Goal: Book appointment/travel/reservation

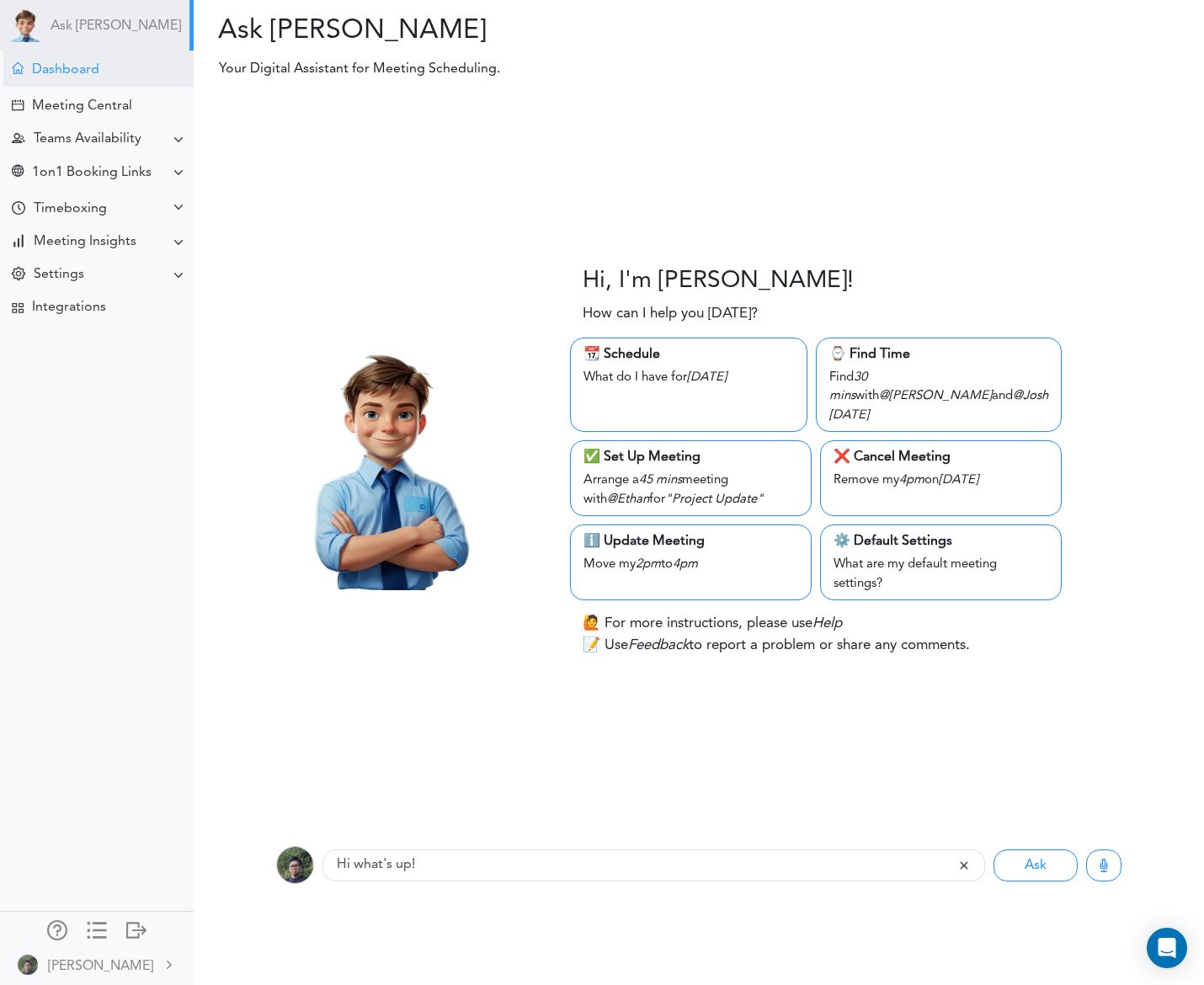
click at [51, 71] on div "Dashboard" at bounding box center [65, 70] width 67 height 16
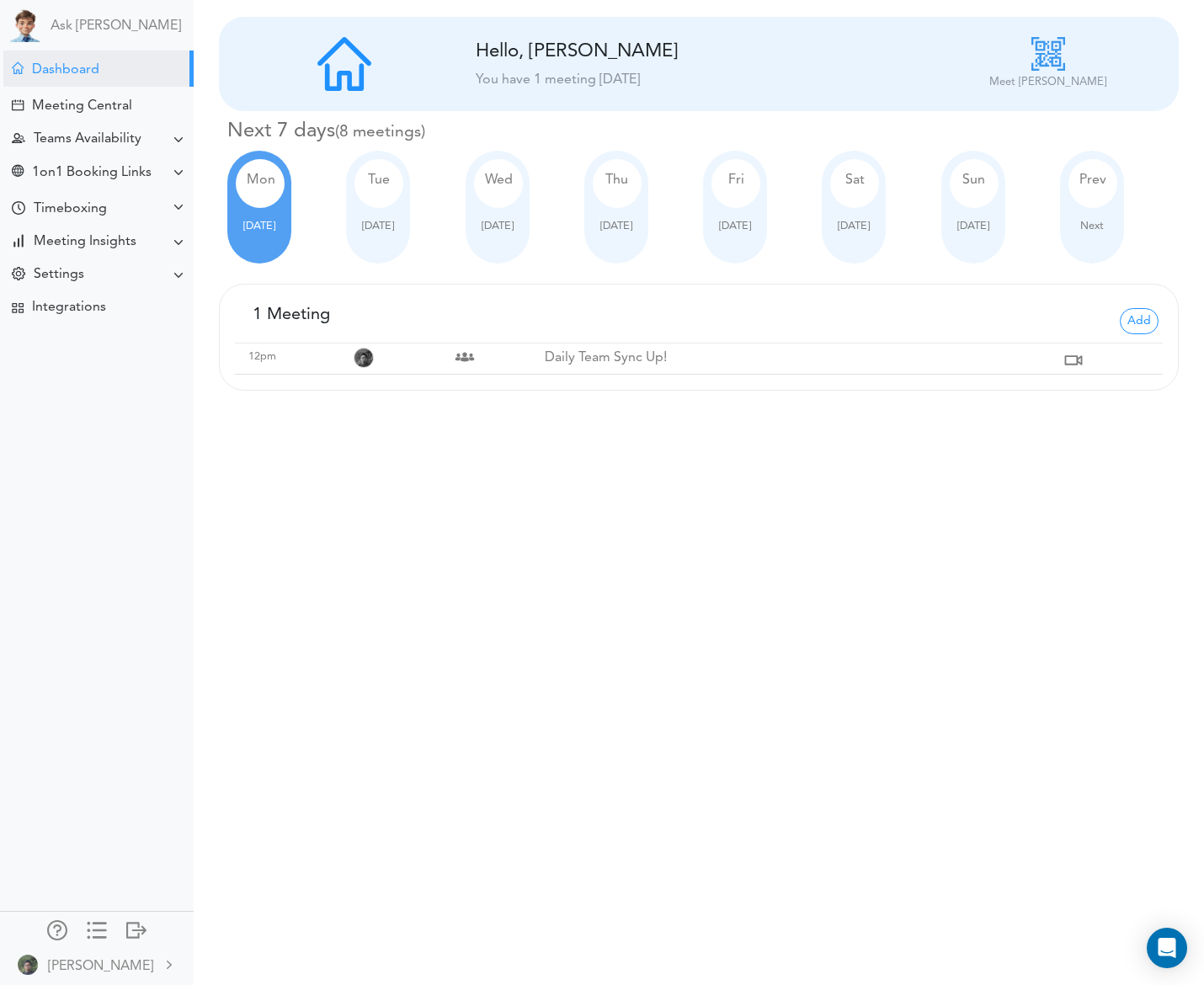
click at [384, 201] on div "Tue" at bounding box center [379, 184] width 49 height 49
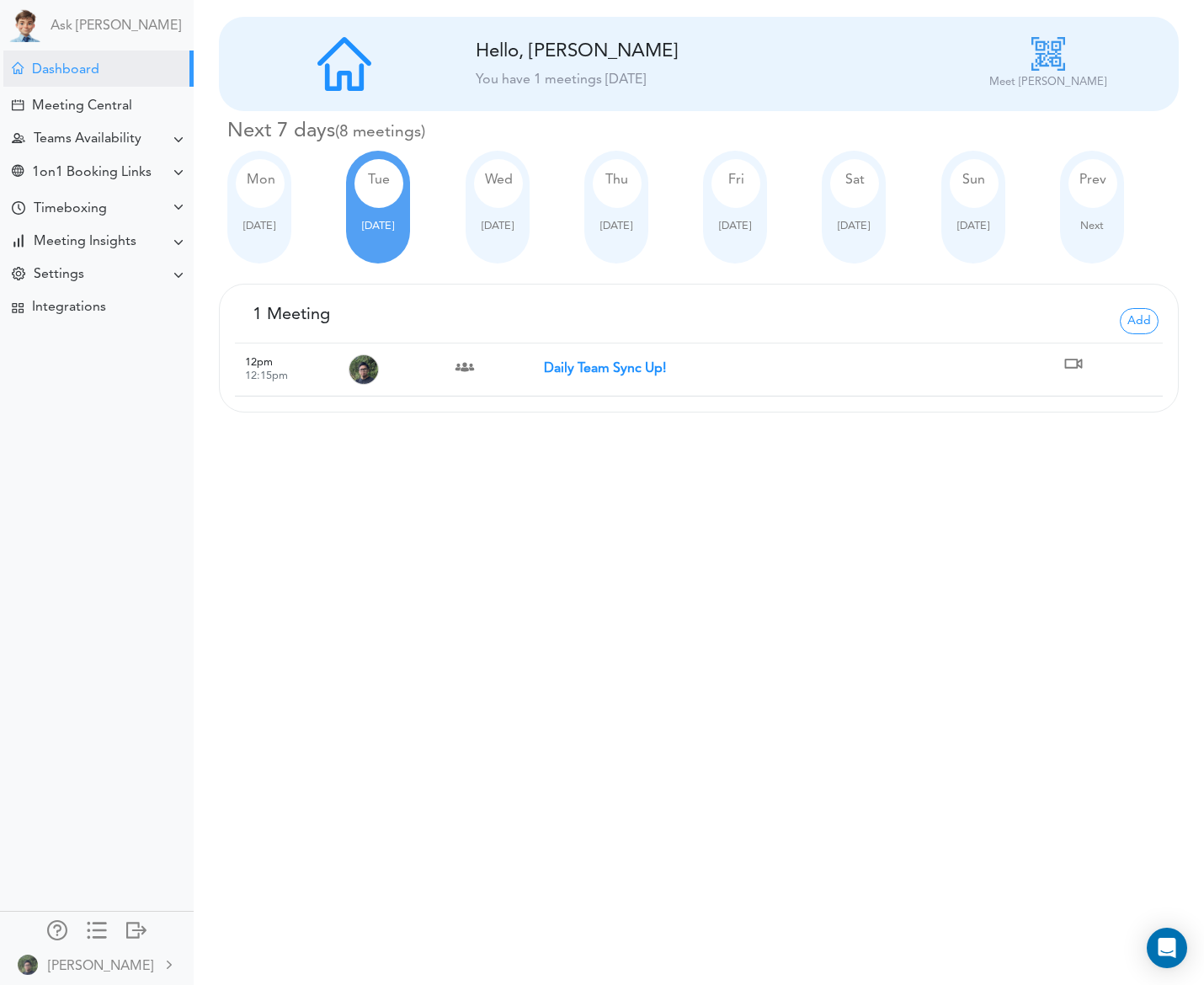
click at [512, 208] on div at bounding box center [498, 213] width 47 height 10
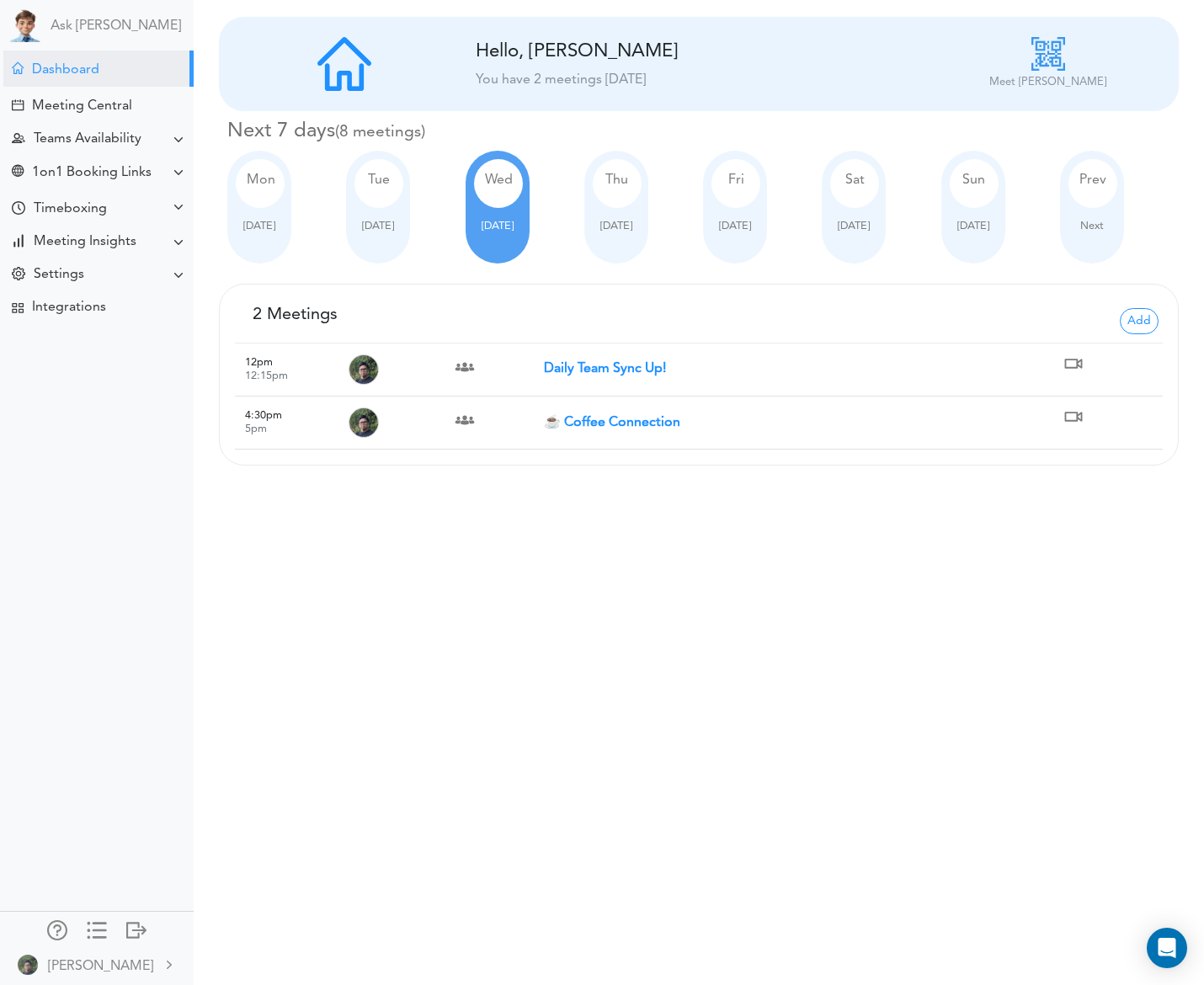
click at [625, 208] on div at bounding box center [617, 213] width 47 height 10
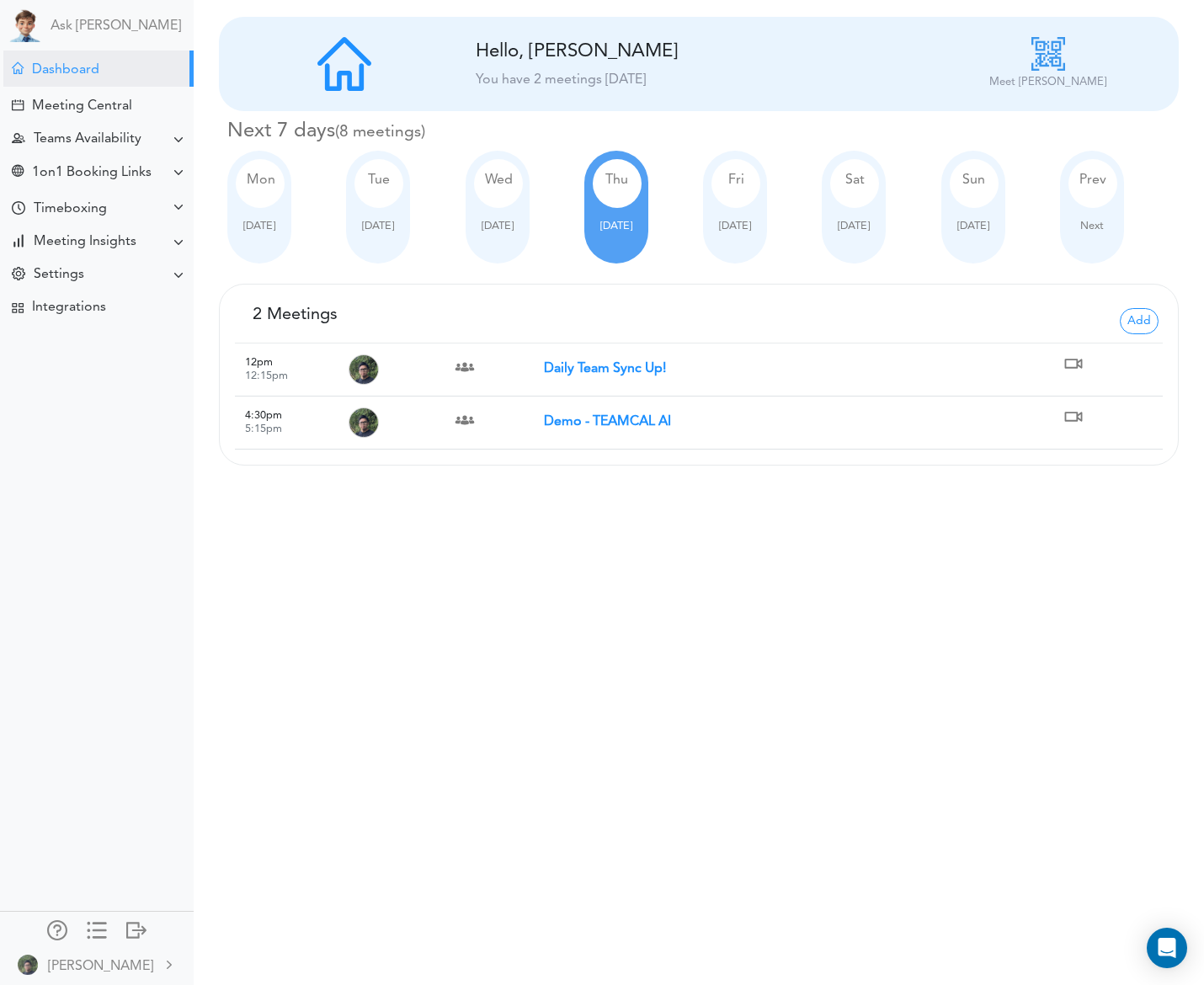
click at [742, 212] on div at bounding box center [735, 213] width 47 height 10
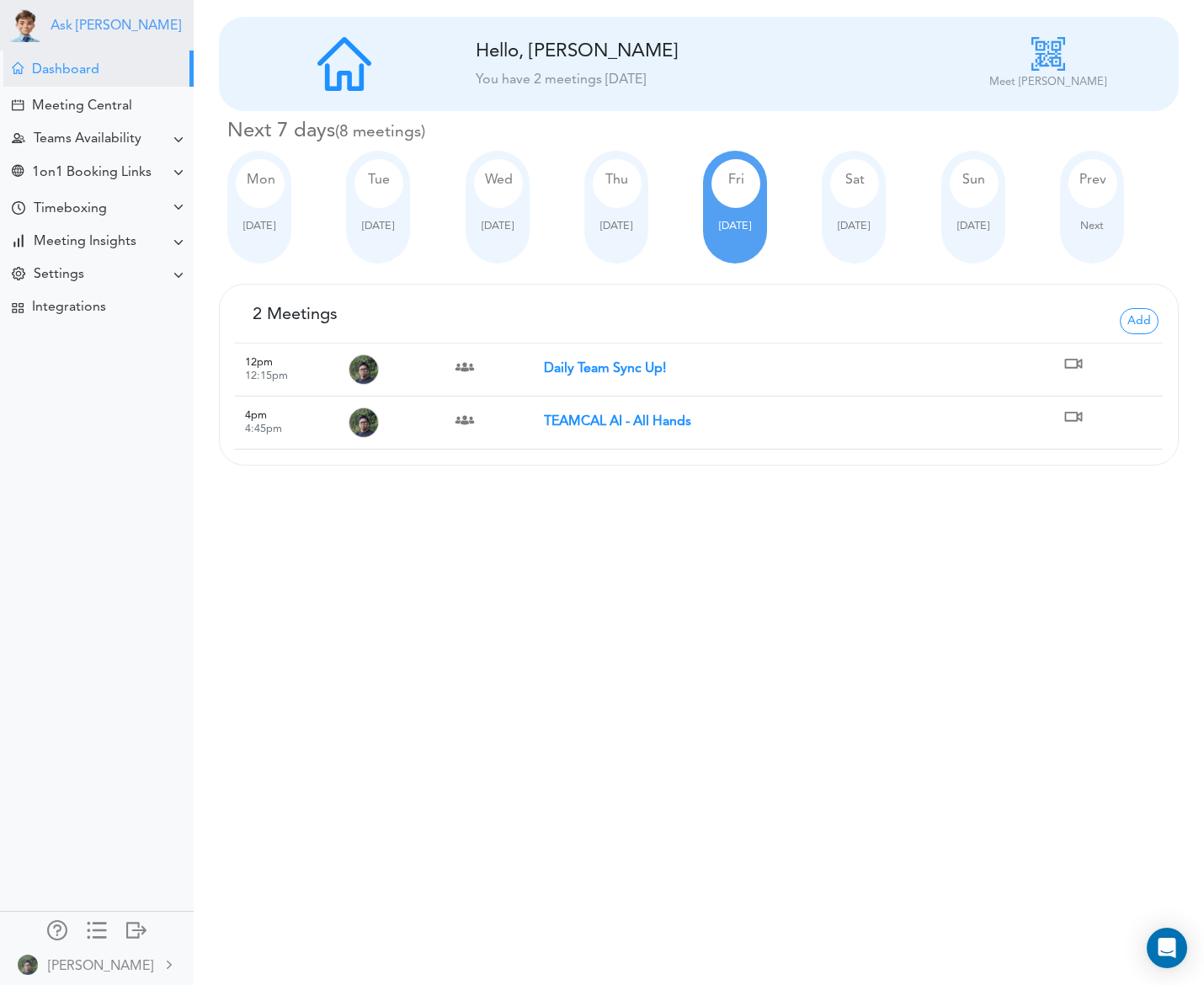
click at [84, 26] on link "Ask [PERSON_NAME]" at bounding box center [116, 27] width 131 height 16
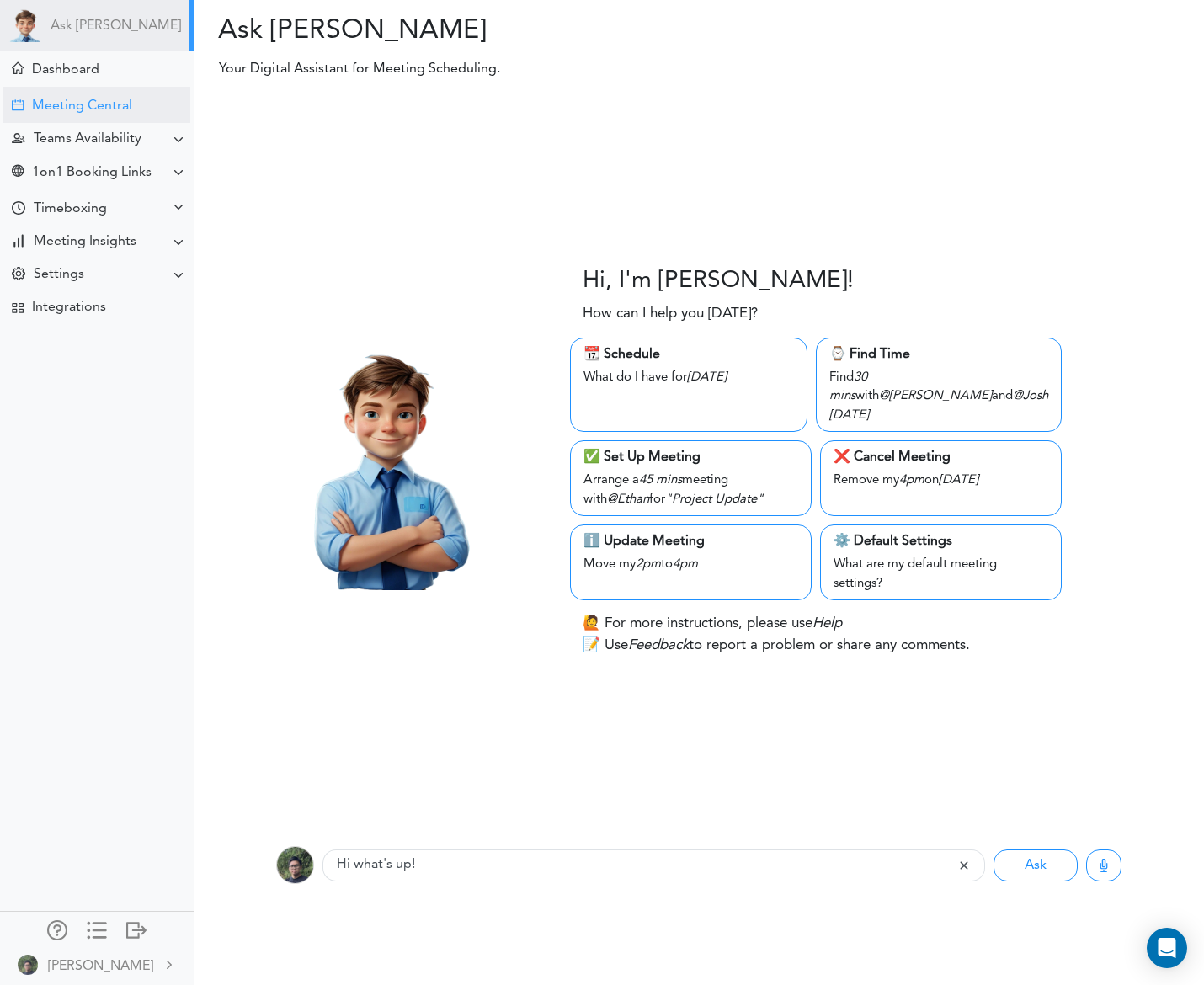
drag, startPoint x: 75, startPoint y: 111, endPoint x: 89, endPoint y: 114, distance: 14.3
click at [76, 111] on div "Meeting Central" at bounding box center [82, 106] width 100 height 16
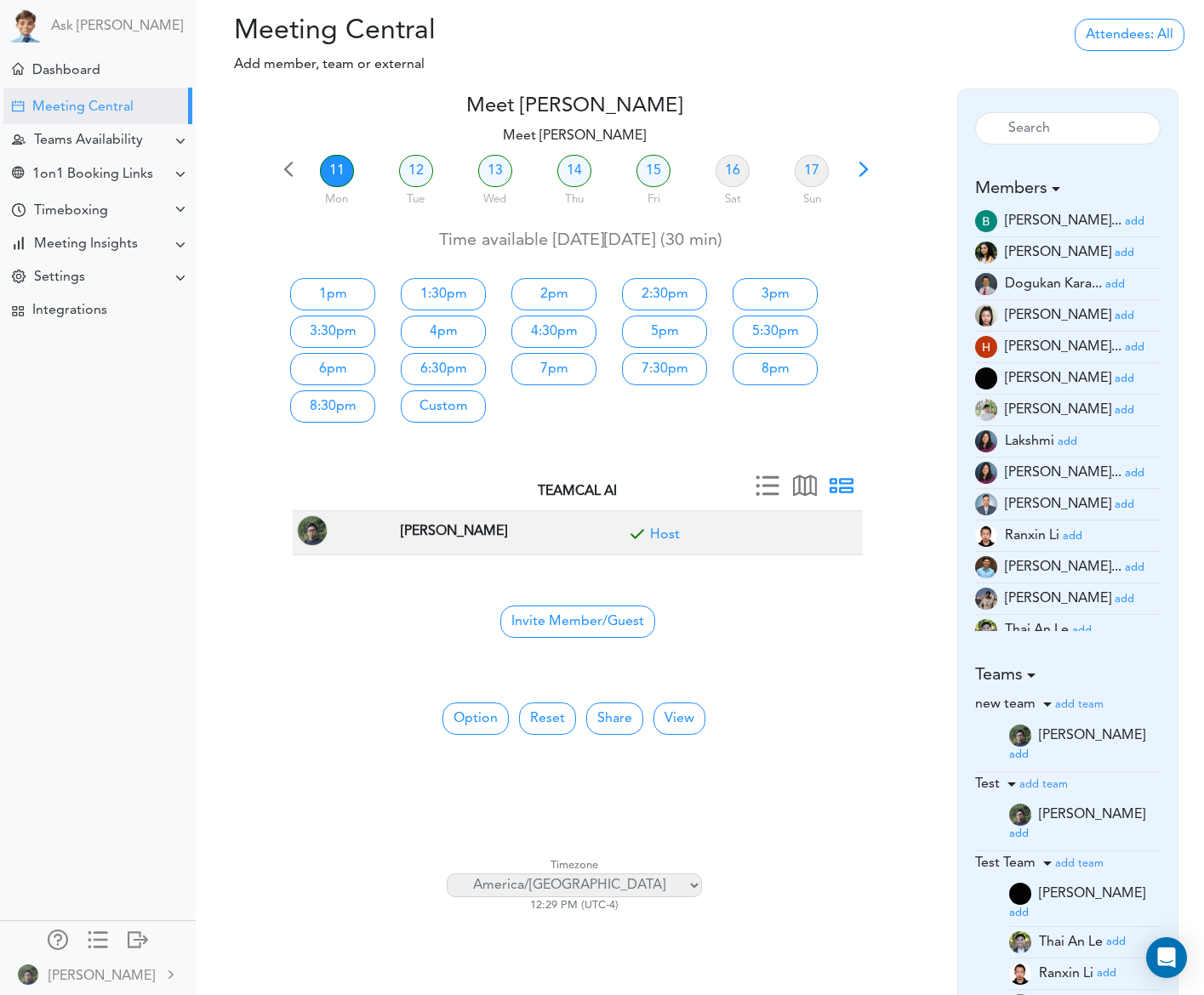
click at [1115, 502] on small "add" at bounding box center [1125, 505] width 19 height 11
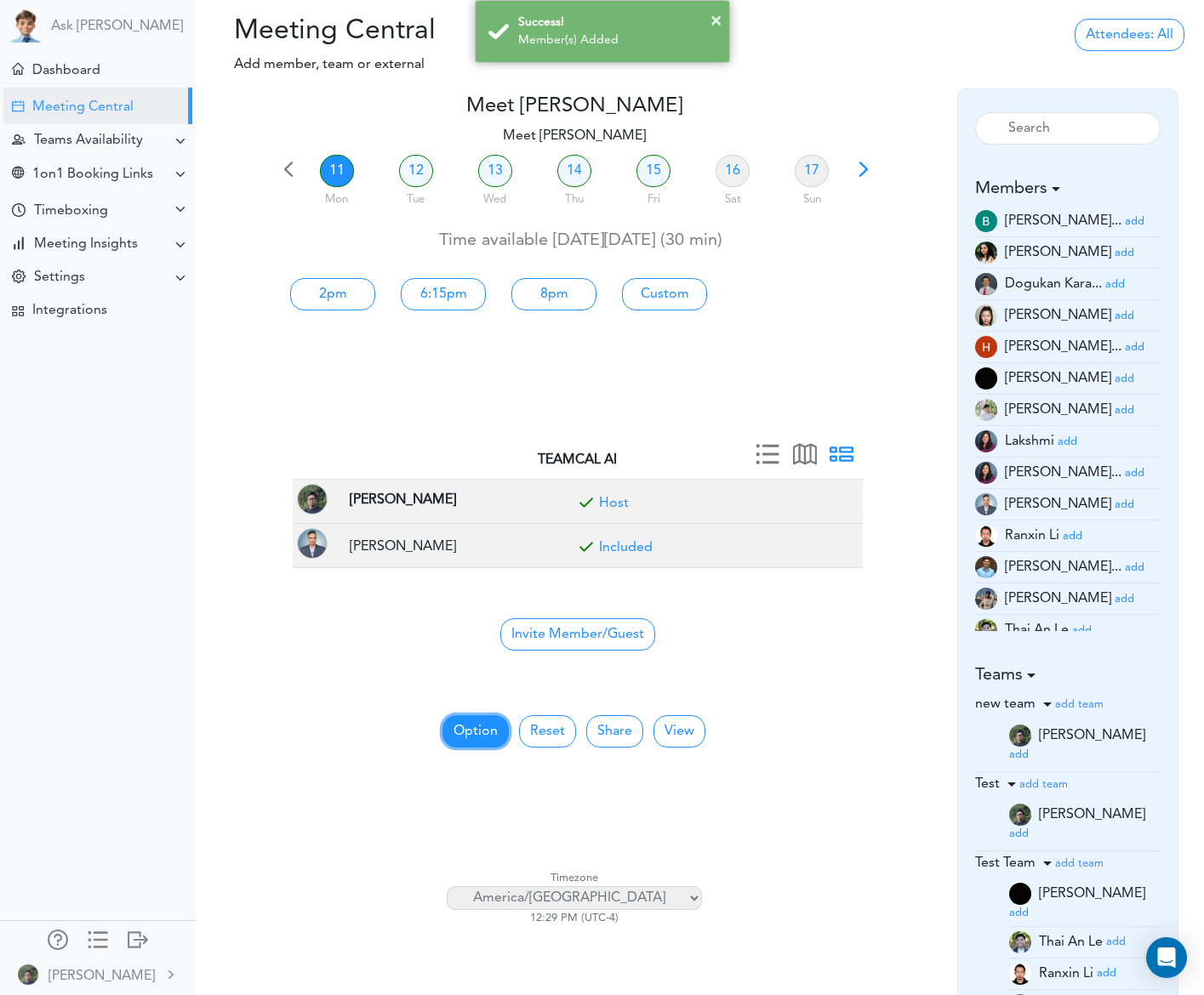
click at [480, 719] on button "Option" at bounding box center [475, 732] width 66 height 33
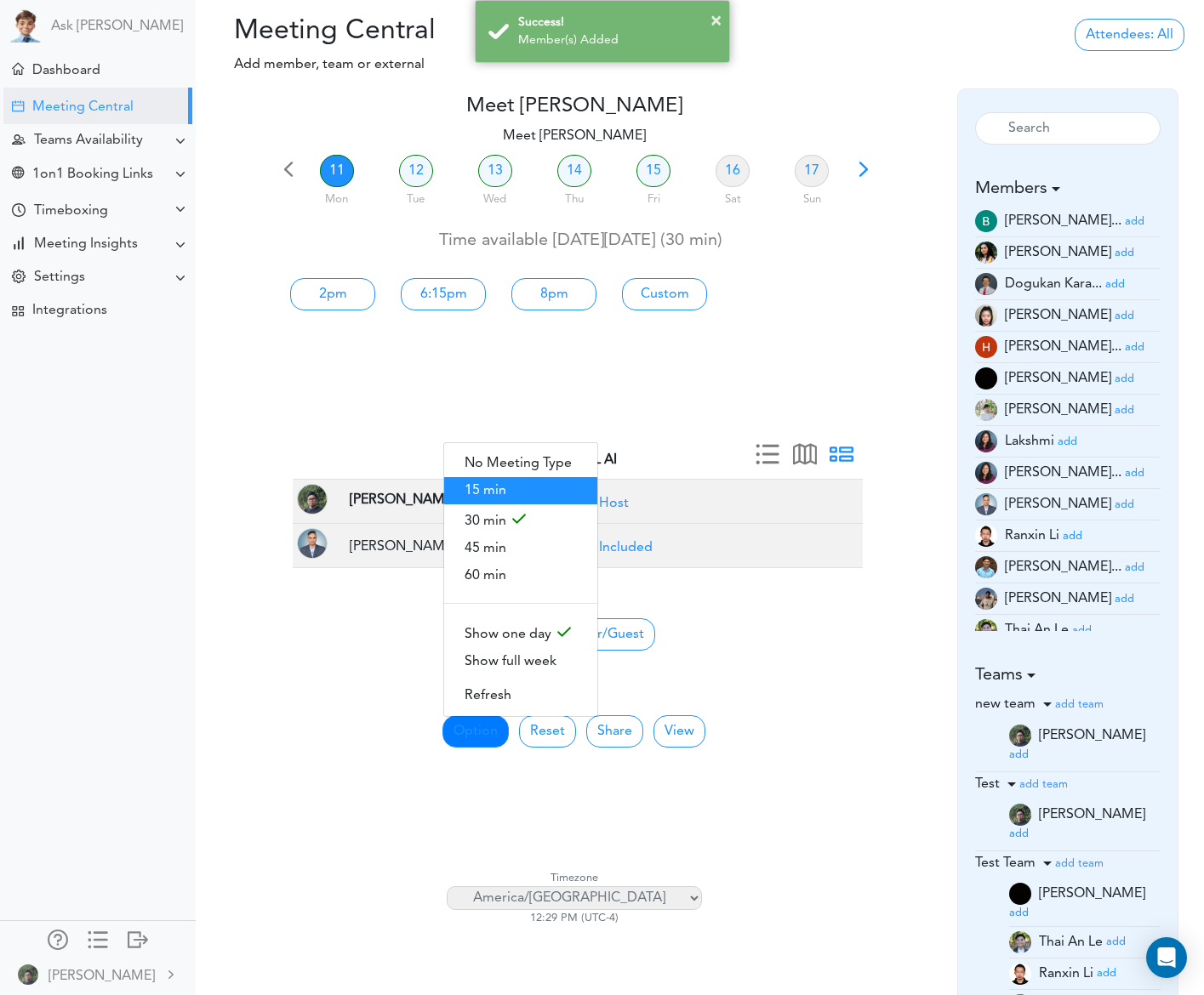
click at [527, 493] on span "15 min" at bounding box center [521, 491] width 153 height 27
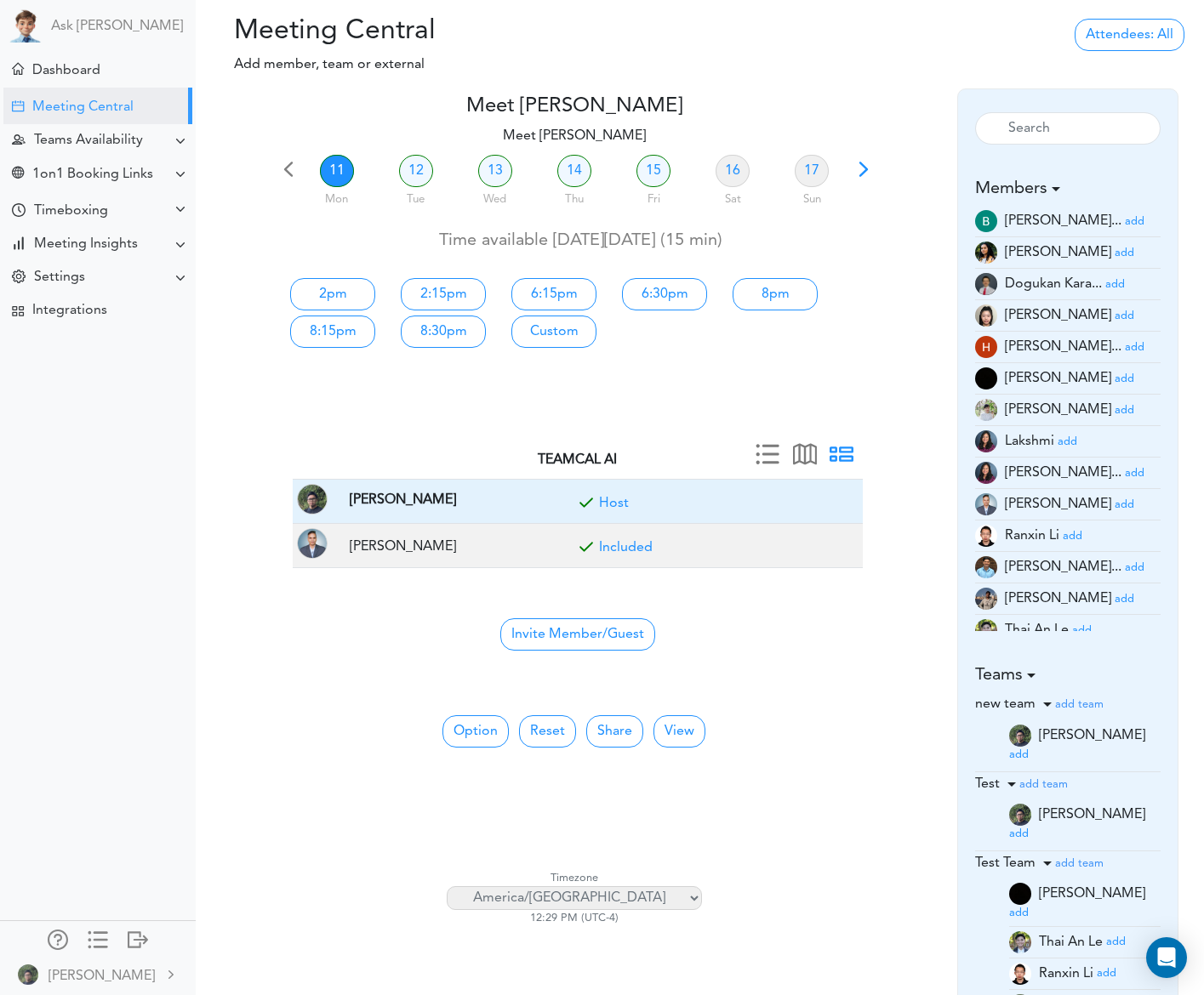
click at [614, 503] on link "Host" at bounding box center [613, 503] width 30 height 13
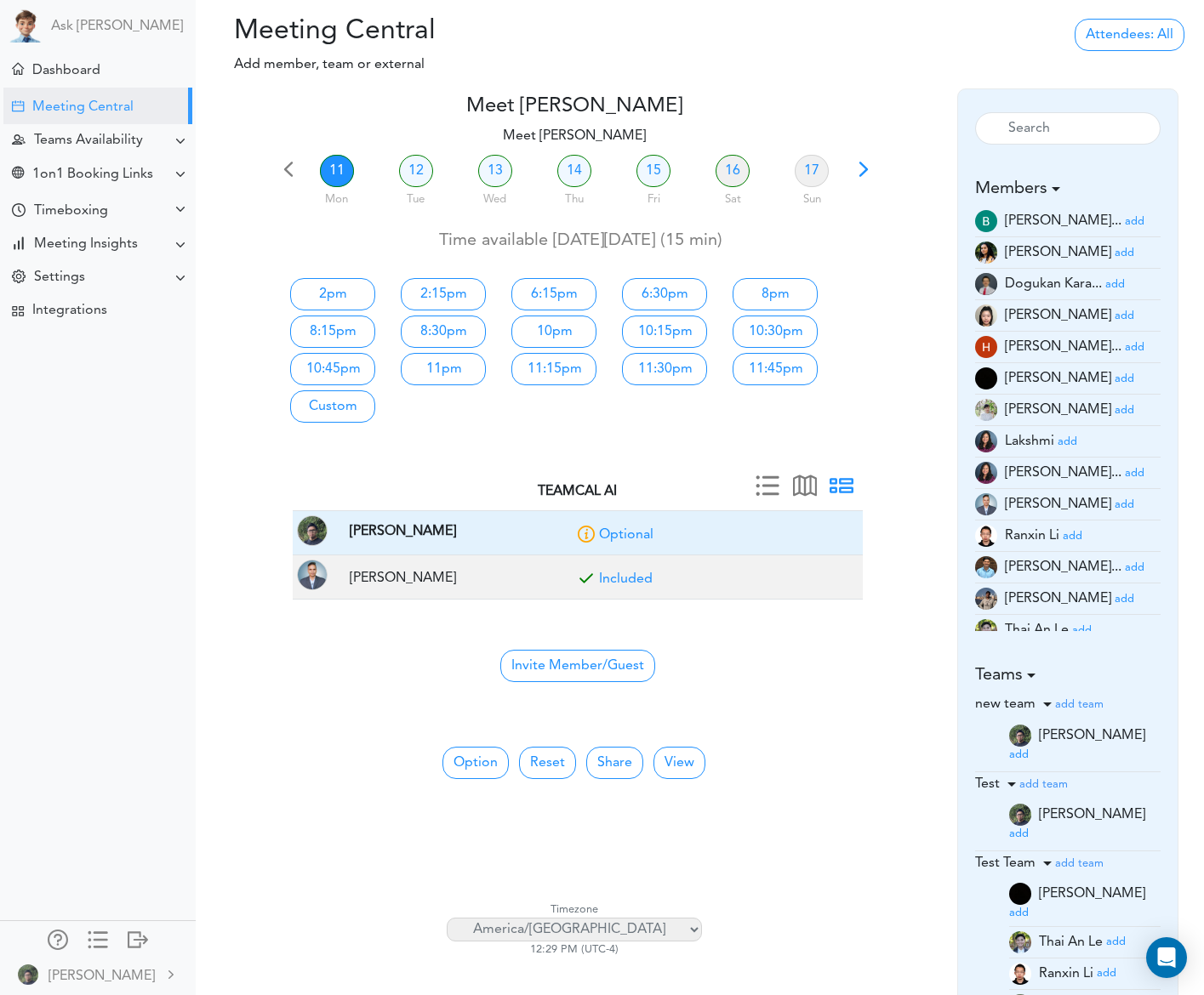
click at [616, 535] on link "Optional" at bounding box center [626, 535] width 55 height 13
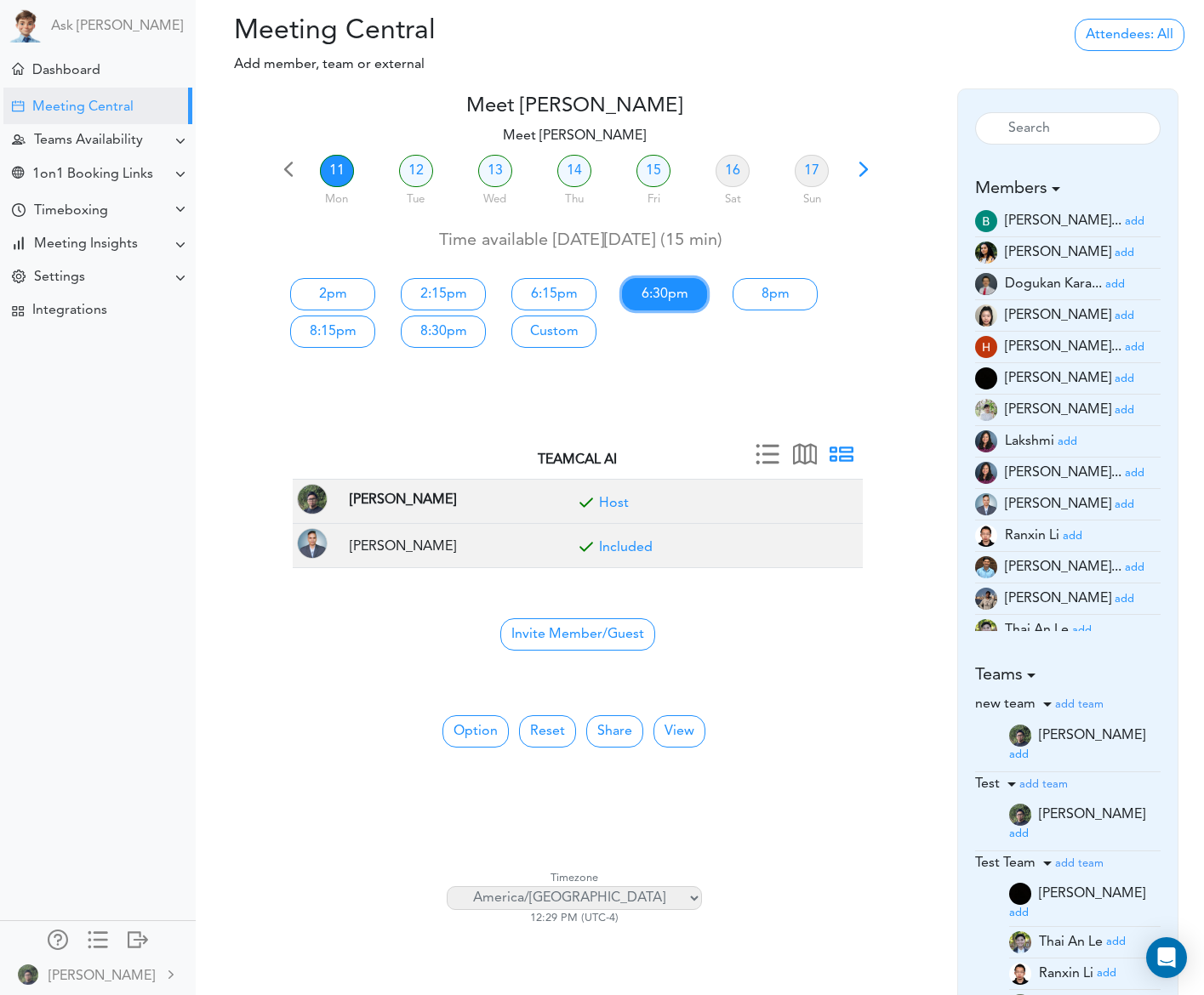
click at [657, 304] on link "6:30pm" at bounding box center [664, 295] width 85 height 33
type input "Meet [PERSON_NAME]"
type input "[URL][DOMAIN_NAME][SECURITY_DATA]"
type input "[DATE]T18:30"
type input "[DATE]T18:45"
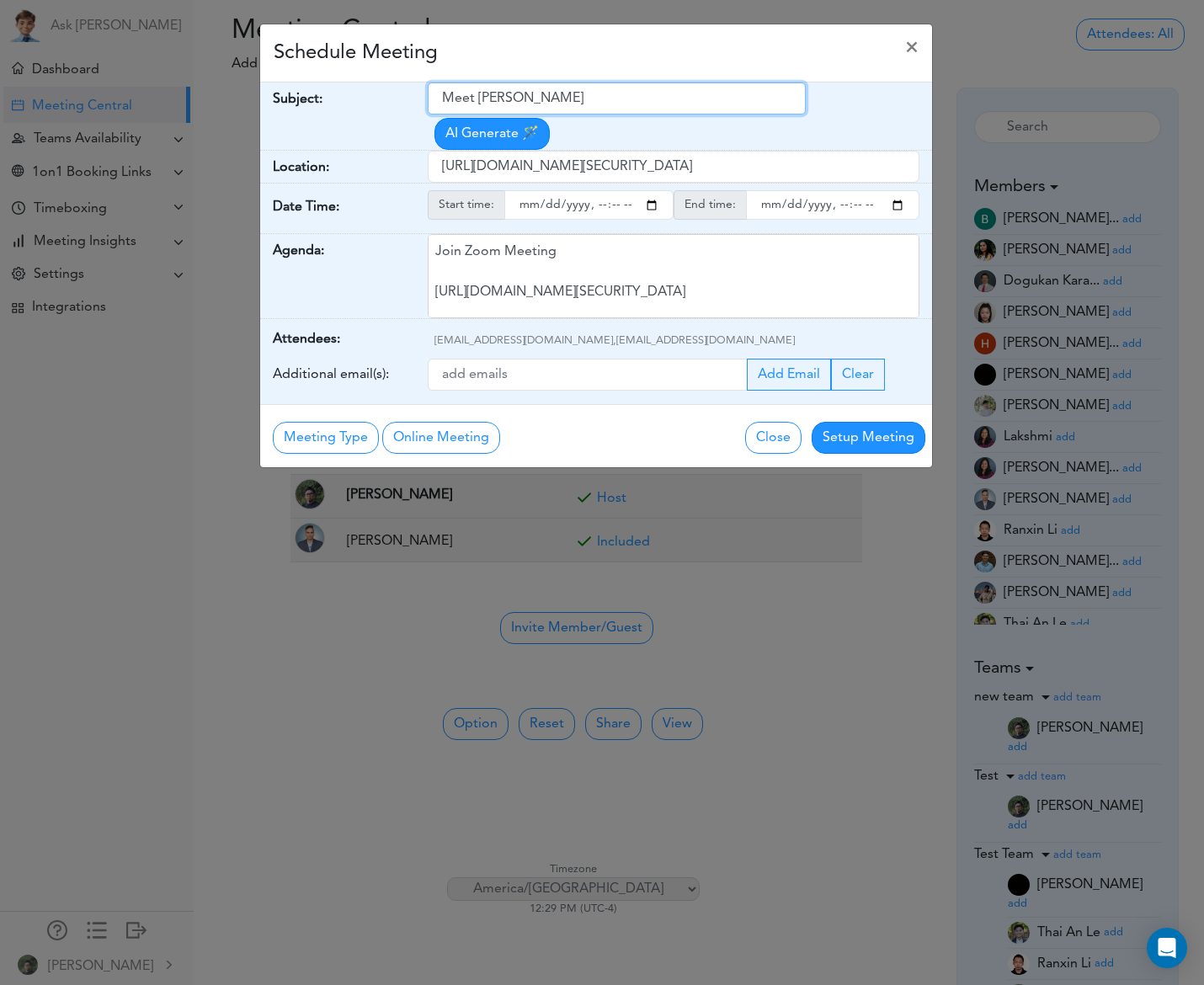
click at [558, 98] on input "Meet [PERSON_NAME]" at bounding box center [617, 98] width 378 height 32
click at [909, 45] on span "×" at bounding box center [912, 47] width 13 height 20
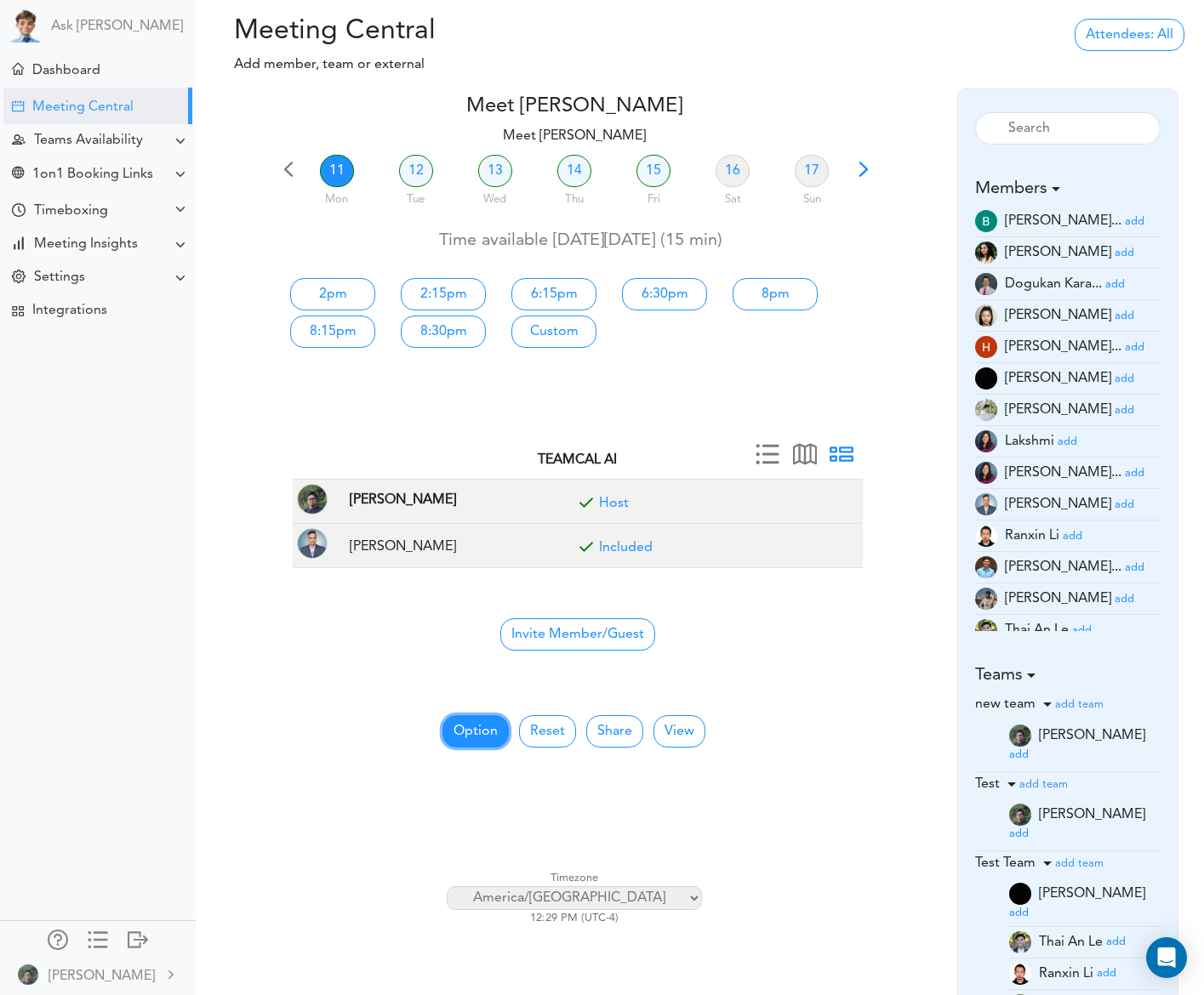
click at [467, 730] on button "Option" at bounding box center [475, 732] width 66 height 33
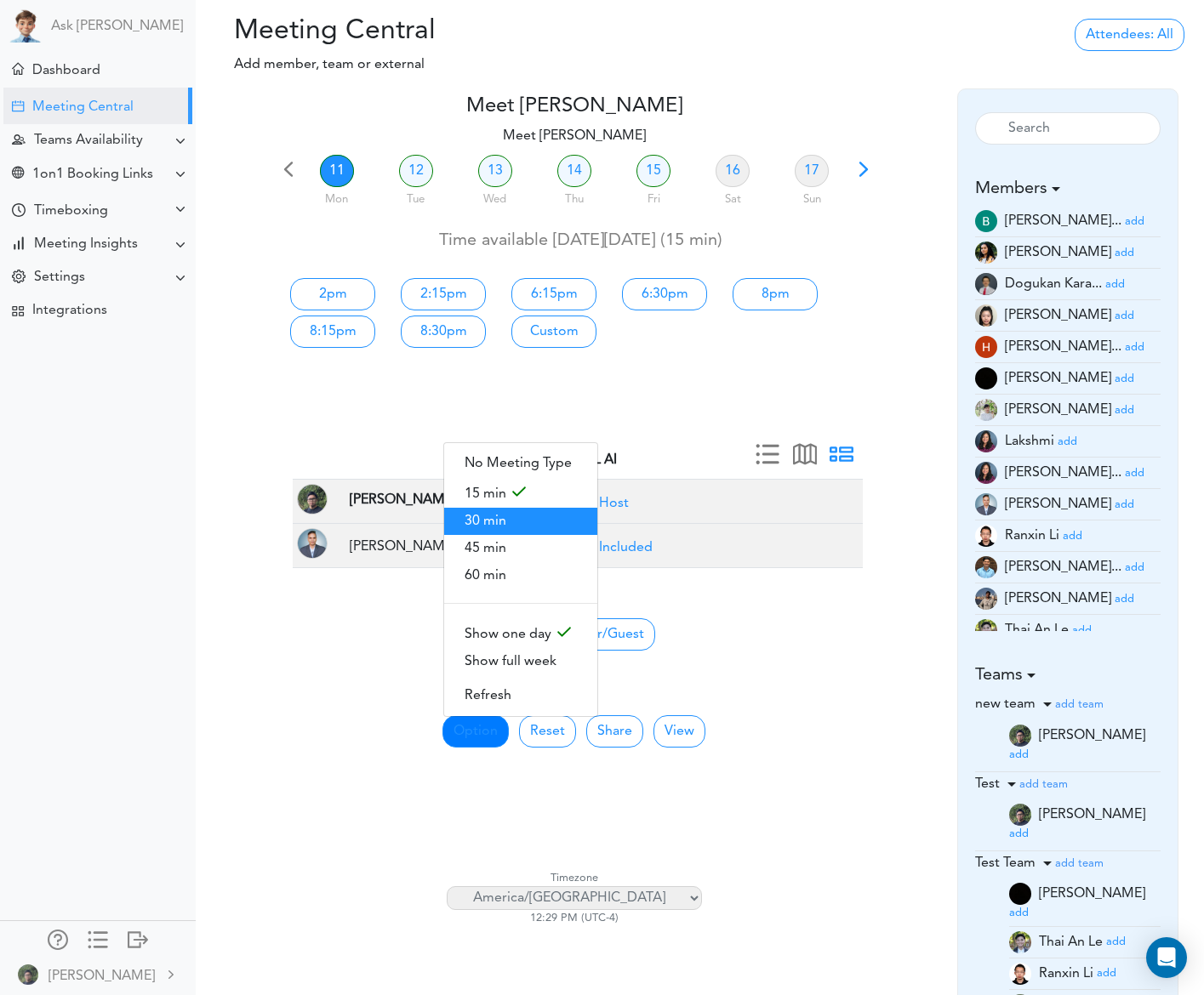
click at [531, 512] on span "30 min" at bounding box center [521, 521] width 153 height 27
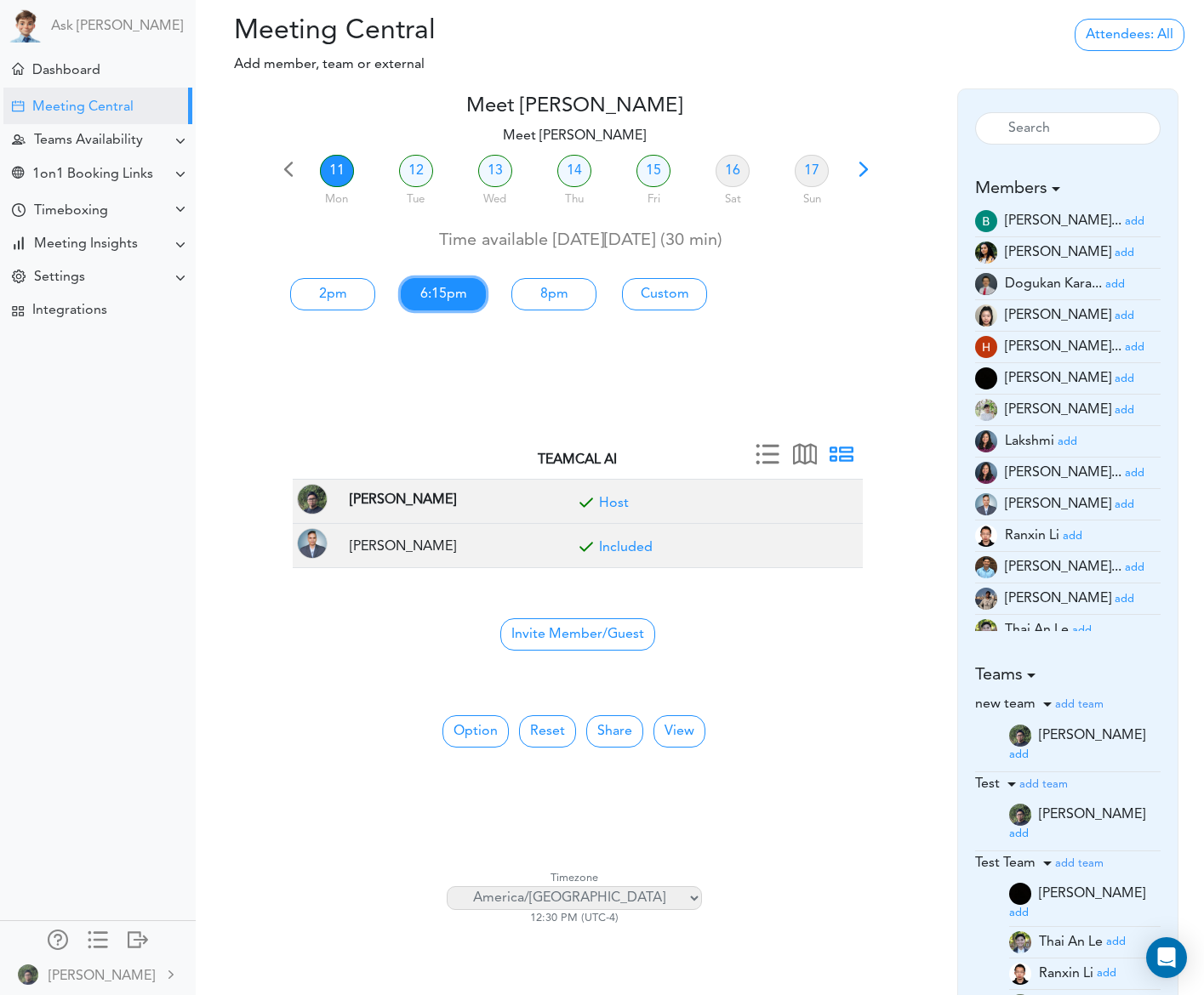
click at [464, 290] on link "6:15pm" at bounding box center [443, 295] width 85 height 33
type input "Meet [PERSON_NAME]"
type input "[URL][DOMAIN_NAME][SECURITY_DATA]"
type input "[DATE]T18:15"
type input "[DATE]T18:45"
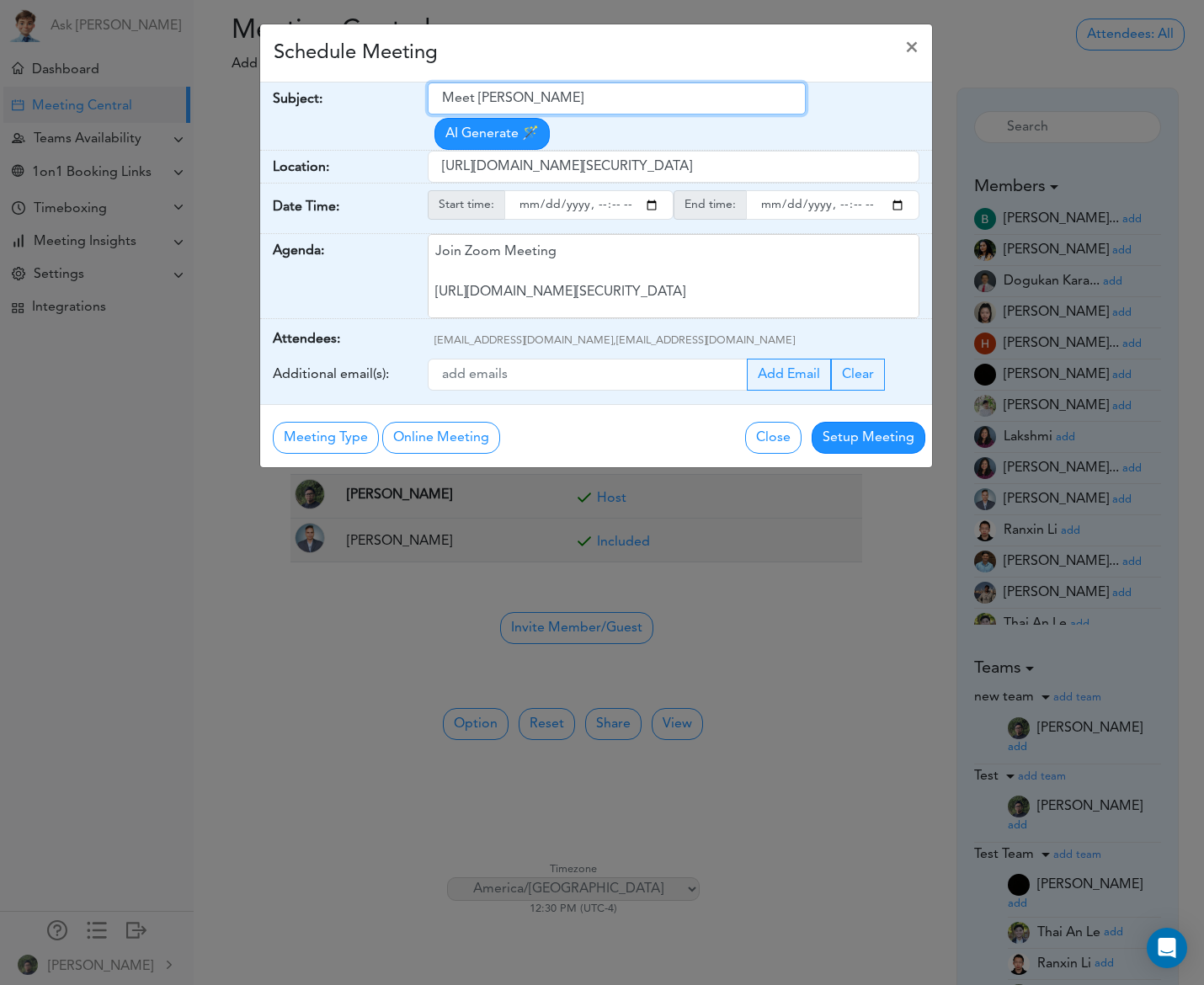
click at [566, 88] on input "Meet [PERSON_NAME]" at bounding box center [617, 98] width 378 height 32
click at [345, 221] on div "Date Time:" at bounding box center [345, 208] width 169 height 49
click at [626, 89] on input "Meet [PERSON_NAME]" at bounding box center [617, 98] width 378 height 32
drag, startPoint x: 594, startPoint y: 96, endPoint x: 365, endPoint y: 96, distance: 229.0
click at [365, 96] on div "Subject: Meet [PERSON_NAME] Generate 🪄" at bounding box center [596, 116] width 672 height 68
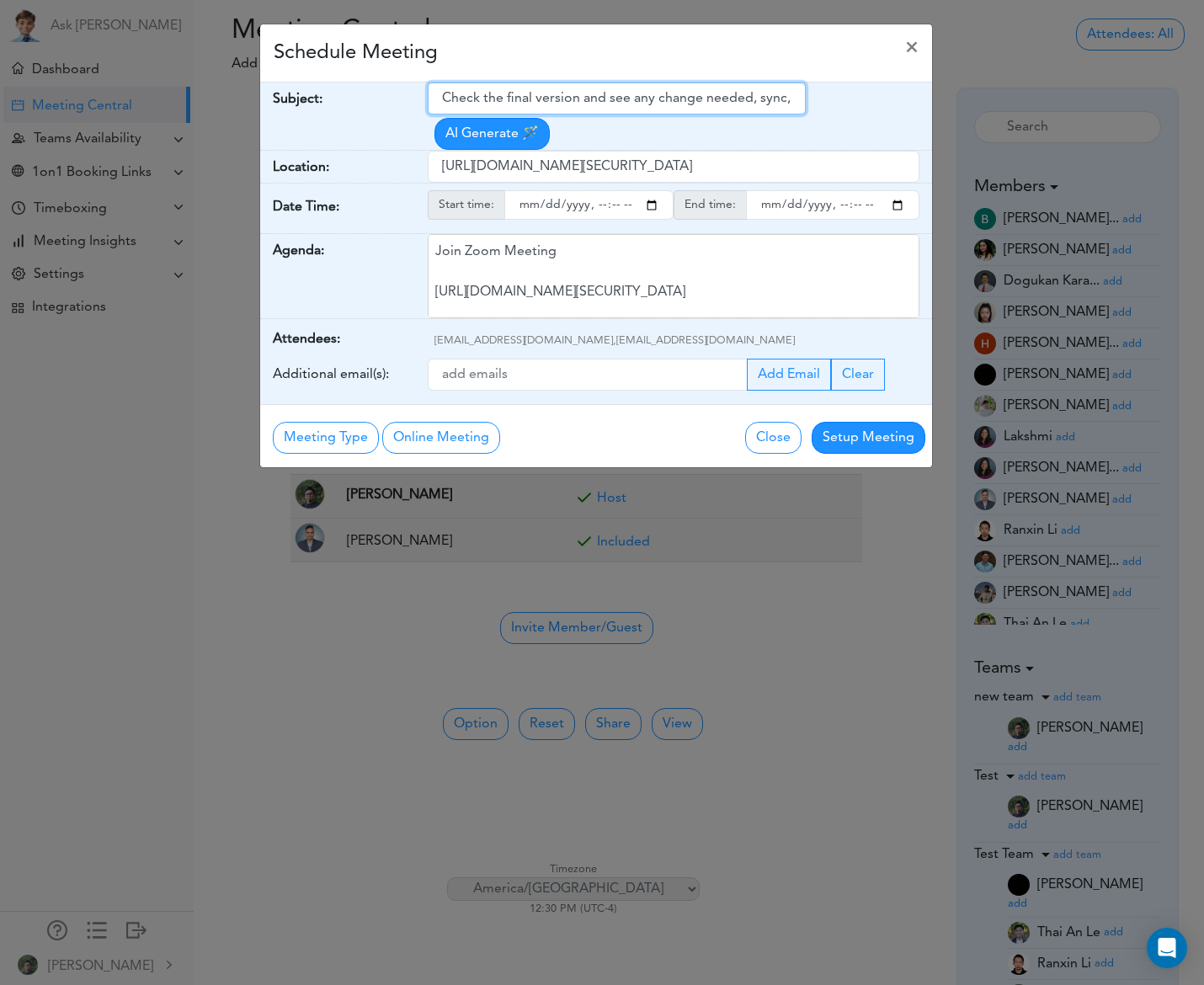
drag, startPoint x: 794, startPoint y: 102, endPoint x: 283, endPoint y: 85, distance: 511.3
click at [283, 85] on div "Subject: Check the final version and see any change needed, sync, and discuss n…" at bounding box center [596, 116] width 672 height 68
click at [662, 108] on input "Check the final version and see any change needed, sync, and discuss next" at bounding box center [617, 98] width 378 height 32
type input "Check the final version and see any change needed, sync, and discuss next"
click at [890, 444] on button "Setup Meeting" at bounding box center [869, 438] width 114 height 32
